Goal: Information Seeking & Learning: Learn about a topic

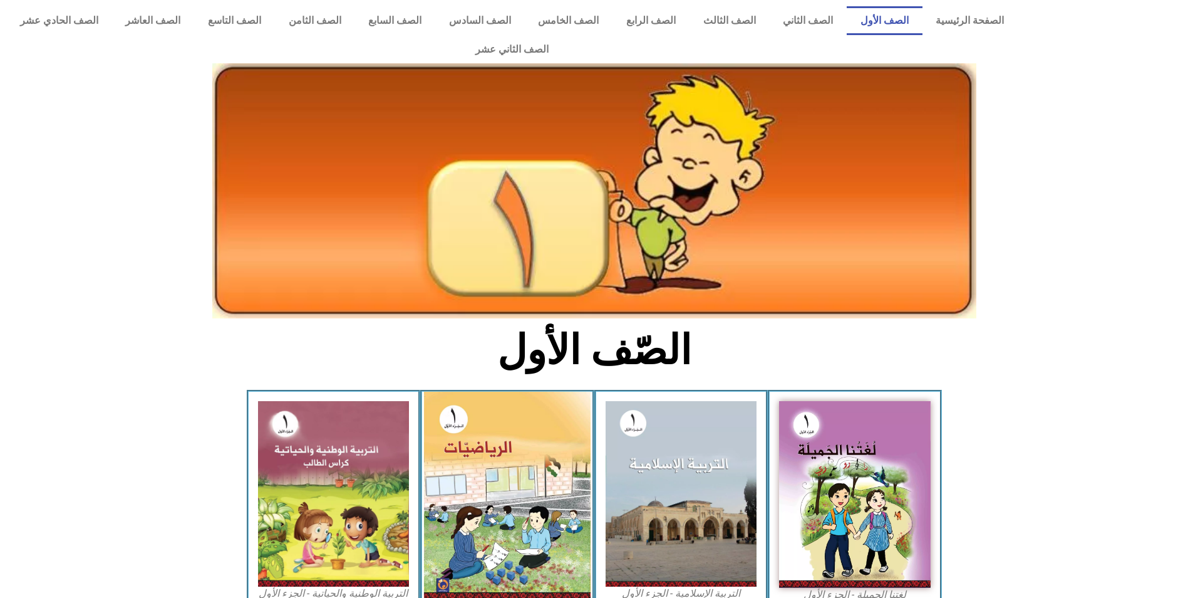
click at [519, 457] on img at bounding box center [507, 496] width 167 height 209
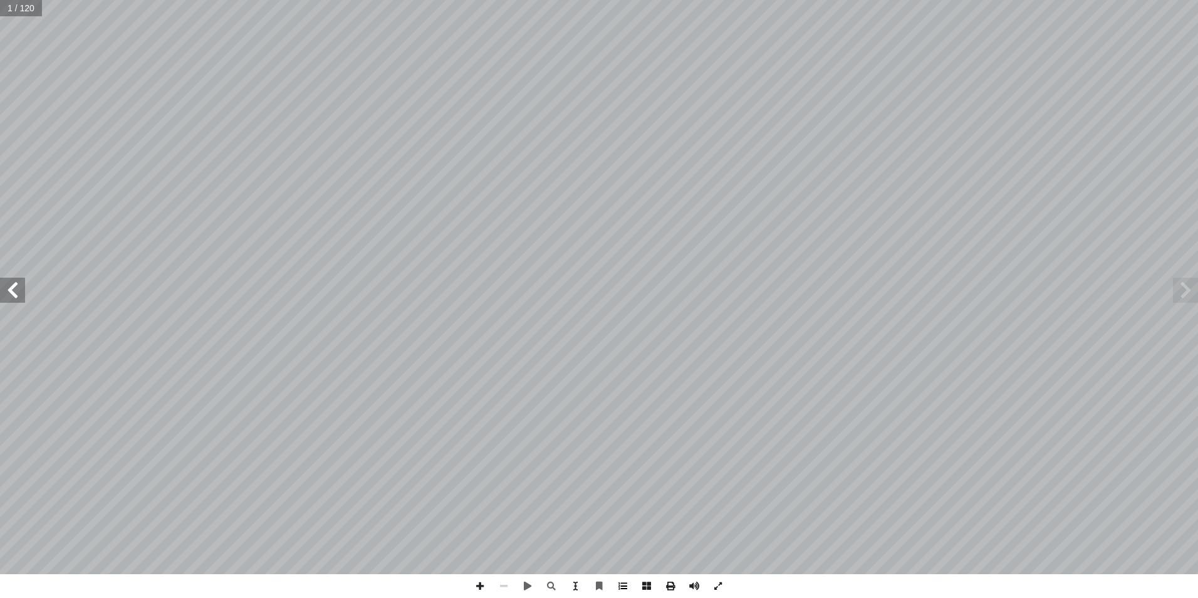
click at [619, 586] on span at bounding box center [623, 586] width 24 height 24
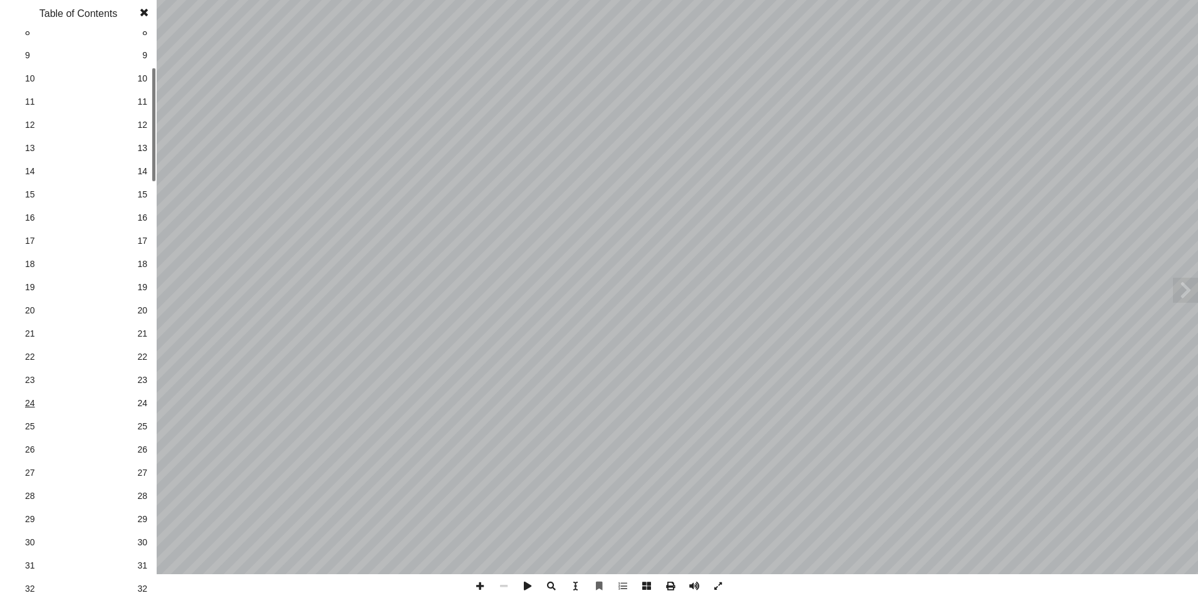
click at [114, 402] on span "24" at bounding box center [78, 403] width 106 height 13
click at [141, 519] on span "29" at bounding box center [142, 518] width 10 height 13
click at [145, 14] on span at bounding box center [144, 12] width 23 height 25
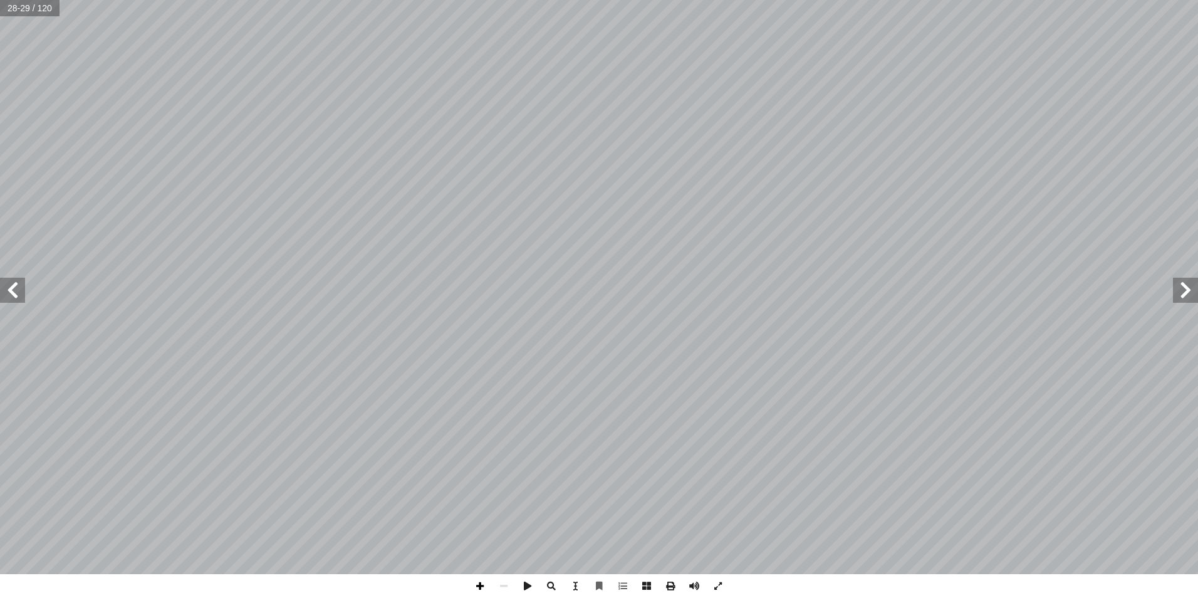
click at [482, 588] on span at bounding box center [480, 586] width 24 height 24
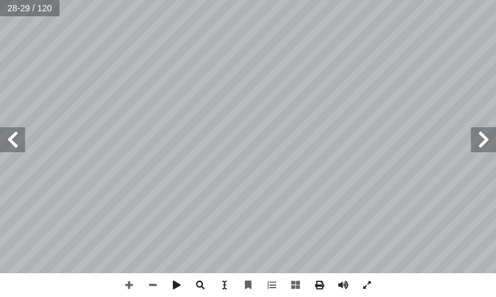
click at [233, 294] on div "24 ــــــــــــــــــــــــــــــــــــــــــــــــــــــــــــــــــــــــــــ…" at bounding box center [248, 148] width 496 height 297
click at [247, 0] on html "الصفحة الرئيسية الصف الأول الصف الثاني الصف الثالث الصف الرابع الصف الخامس الصف…" at bounding box center [248, 42] width 496 height 85
click at [319, 85] on html "الصفحة الرئيسية الصف الأول الصف الثاني الصف الثالث الصف الرابع الصف الخامس الصف…" at bounding box center [248, 42] width 496 height 85
